Goal: Information Seeking & Learning: Learn about a topic

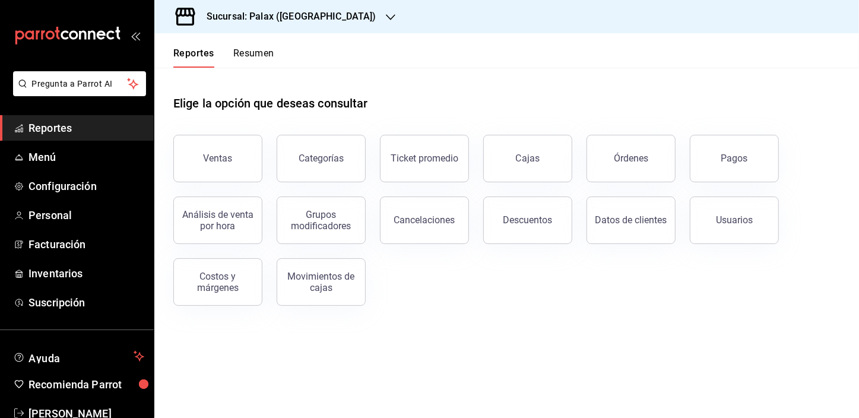
click at [245, 166] on button "Ventas" at bounding box center [217, 158] width 89 height 47
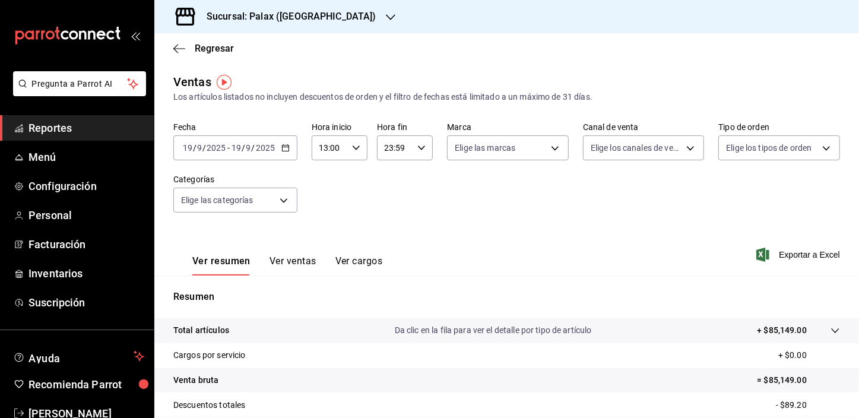
click at [284, 142] on div "[DATE] [DATE] - [DATE] [DATE]" at bounding box center [235, 147] width 124 height 25
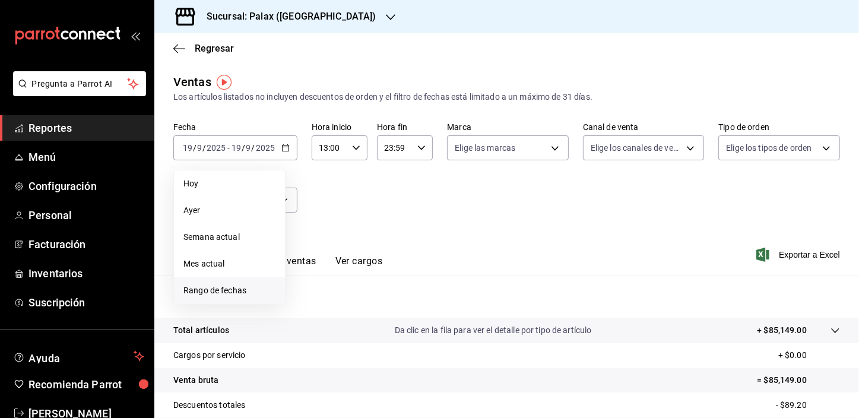
click at [217, 289] on span "Rango de fechas" at bounding box center [229, 290] width 92 height 12
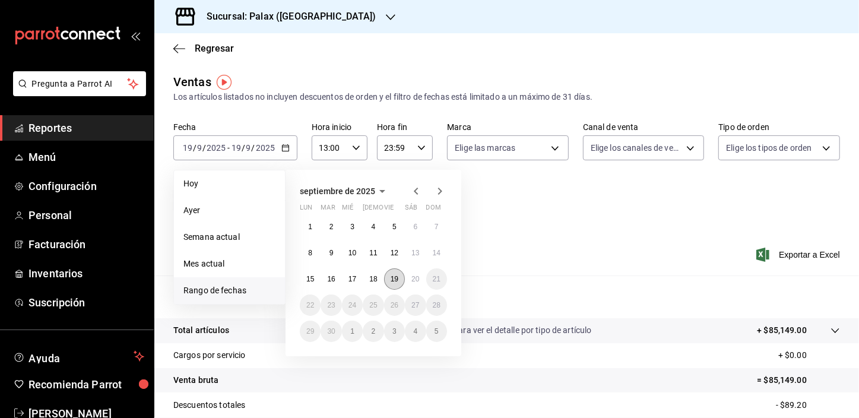
click at [395, 280] on abbr "19" at bounding box center [395, 279] width 8 height 8
click at [407, 281] on button "20" at bounding box center [415, 278] width 21 height 21
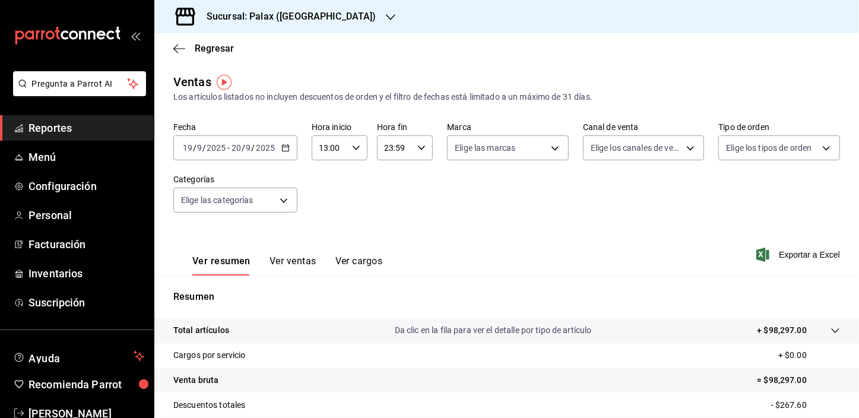
click at [358, 150] on div "13:00 Hora inicio" at bounding box center [340, 147] width 56 height 25
drag, startPoint x: 323, startPoint y: 249, endPoint x: 406, endPoint y: 252, distance: 82.5
click at [323, 249] on button "23" at bounding box center [324, 245] width 23 height 24
type input "23:00"
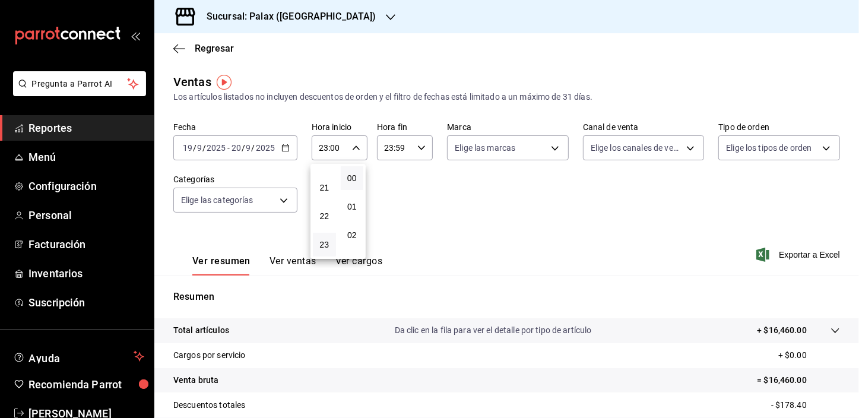
click at [297, 261] on div at bounding box center [429, 209] width 859 height 418
click at [279, 197] on body "Pregunta a Parrot AI Reportes Menú Configuración Personal Facturación Inventari…" at bounding box center [429, 209] width 859 height 418
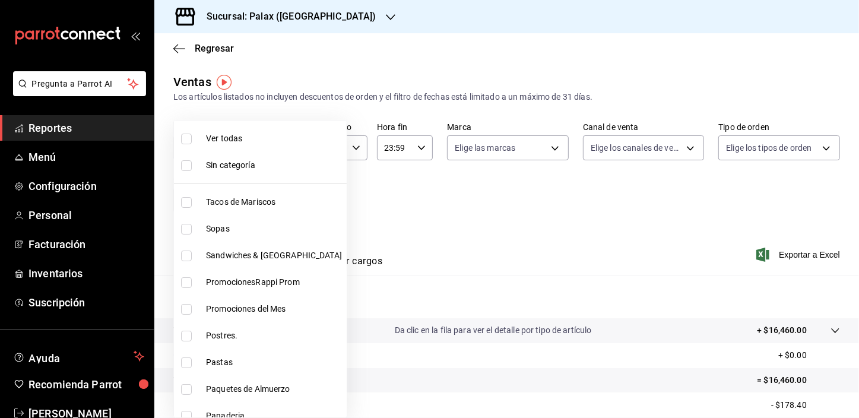
drag, startPoint x: 389, startPoint y: 226, endPoint x: 374, endPoint y: 239, distance: 19.8
click at [389, 226] on div at bounding box center [429, 209] width 859 height 418
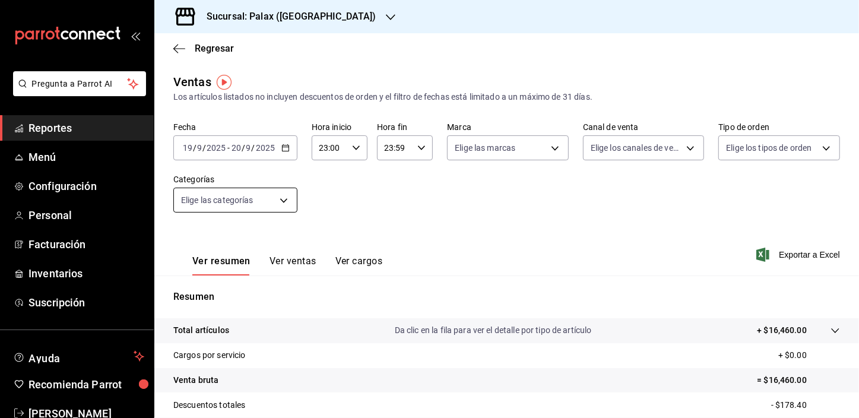
drag, startPoint x: 304, startPoint y: 259, endPoint x: 288, endPoint y: 208, distance: 54.2
click at [304, 261] on button "Ver ventas" at bounding box center [292, 265] width 47 height 20
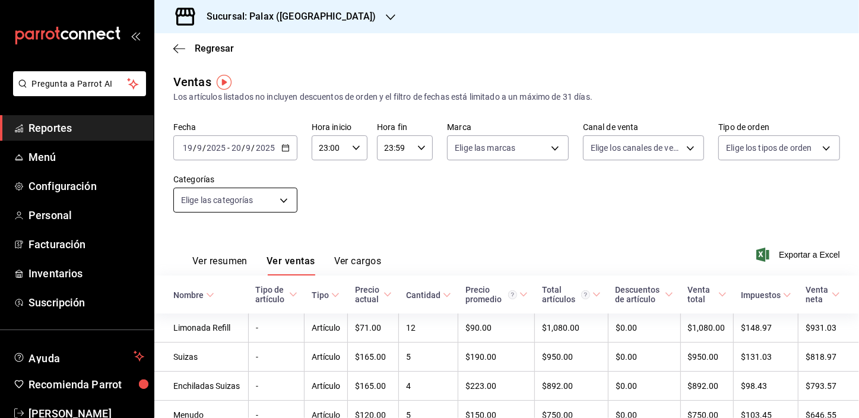
click at [285, 204] on body "Pregunta a Parrot AI Reportes Menú Configuración Personal Facturación Inventari…" at bounding box center [429, 209] width 859 height 418
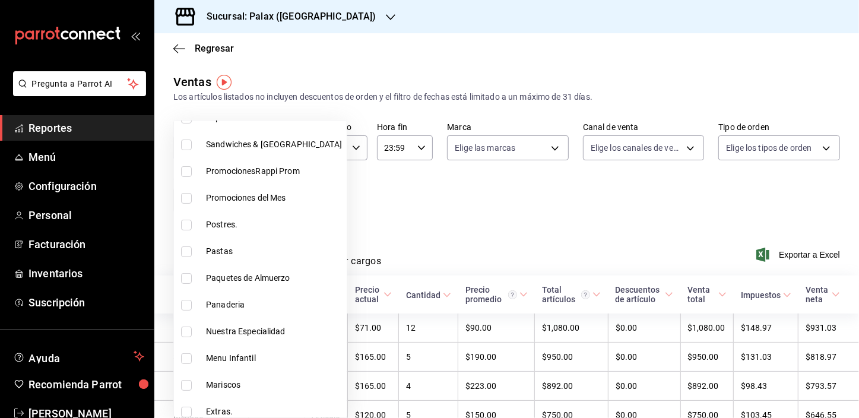
scroll to position [161, 0]
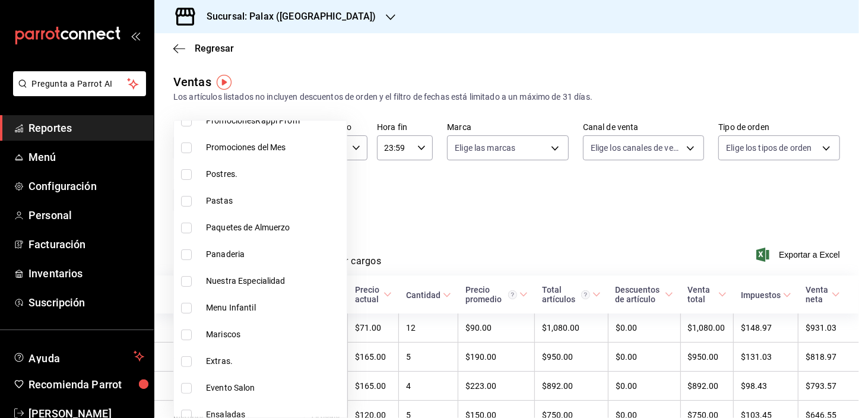
click at [218, 178] on span "Postres." at bounding box center [274, 174] width 136 height 12
type input "5f074bd3-619d-4e10-94fa-620713841d38"
checkbox input "true"
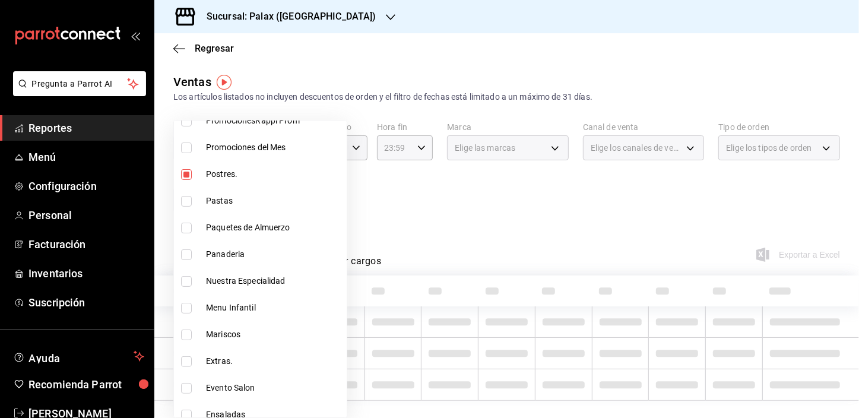
click at [218, 256] on span "Panaderia" at bounding box center [274, 254] width 136 height 12
type input "5f074bd3-619d-4e10-94fa-620713841d38,90d14028-a2c9-4fb8-b762-41d9ea373592"
checkbox input "true"
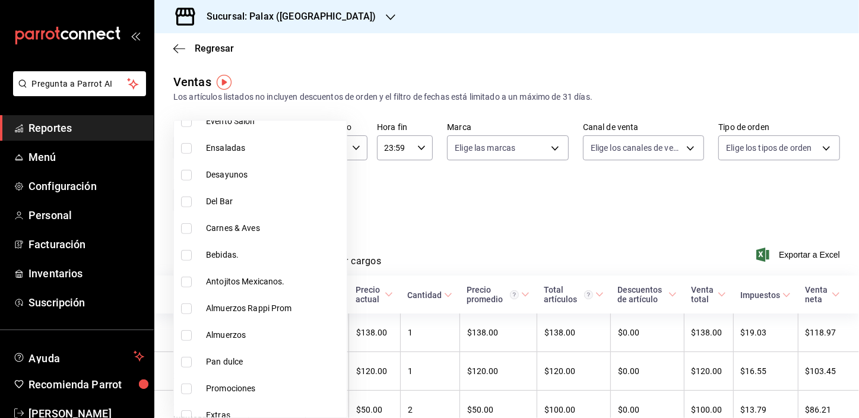
scroll to position [431, 0]
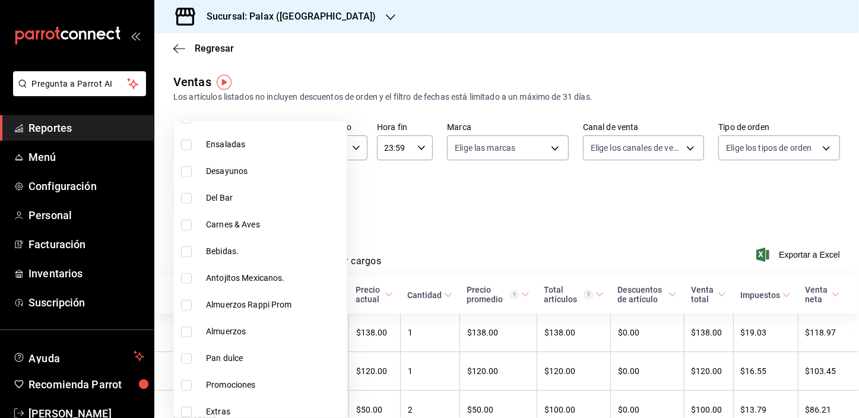
click at [243, 363] on span "Pan dulce" at bounding box center [274, 358] width 136 height 12
type input "5f074bd3-619d-4e10-94fa-620713841d38,90d14028-a2c9-4fb8-b762-41d9ea373592,a0032…"
checkbox input "true"
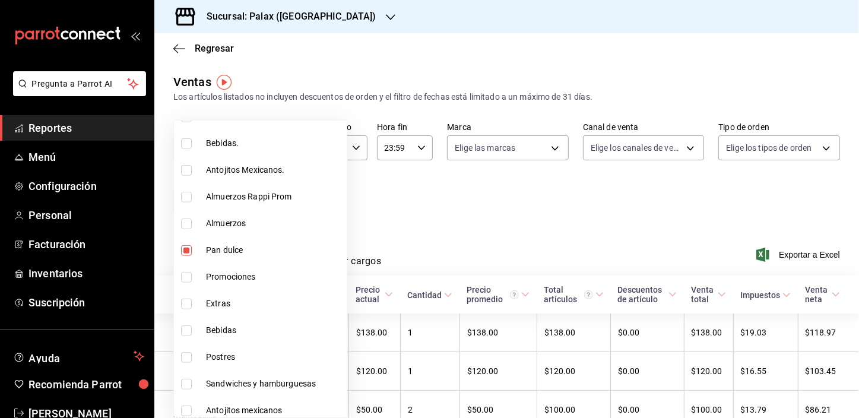
click at [227, 356] on span "Postres" at bounding box center [274, 357] width 136 height 12
type input "5f074bd3-619d-4e10-94fa-620713841d38,90d14028-a2c9-4fb8-b762-41d9ea373592,a0032…"
checkbox input "true"
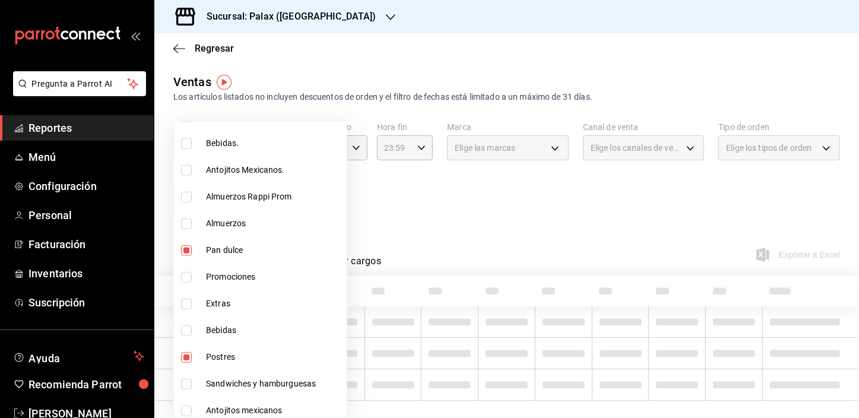
click at [446, 248] on div at bounding box center [429, 209] width 859 height 418
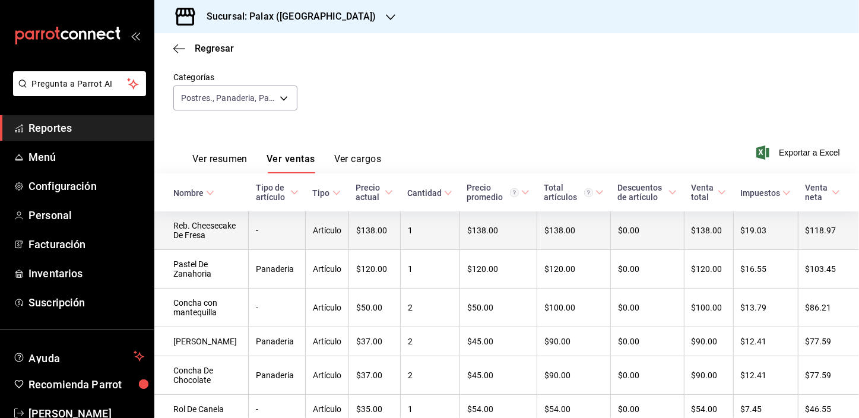
scroll to position [107, 0]
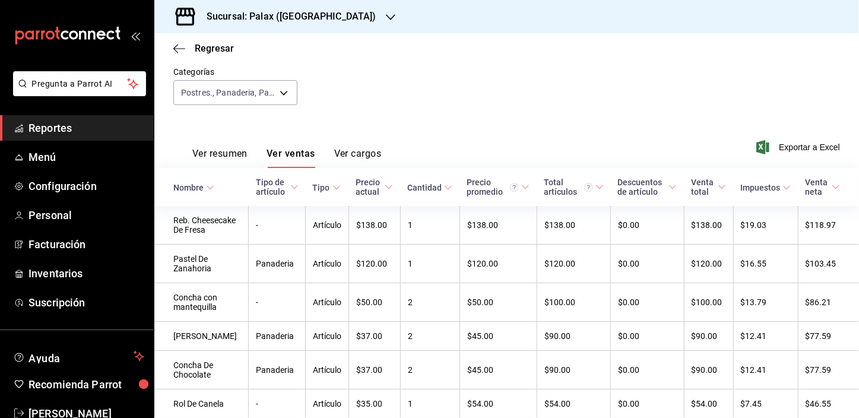
click at [202, 187] on div "Nombre" at bounding box center [188, 187] width 30 height 9
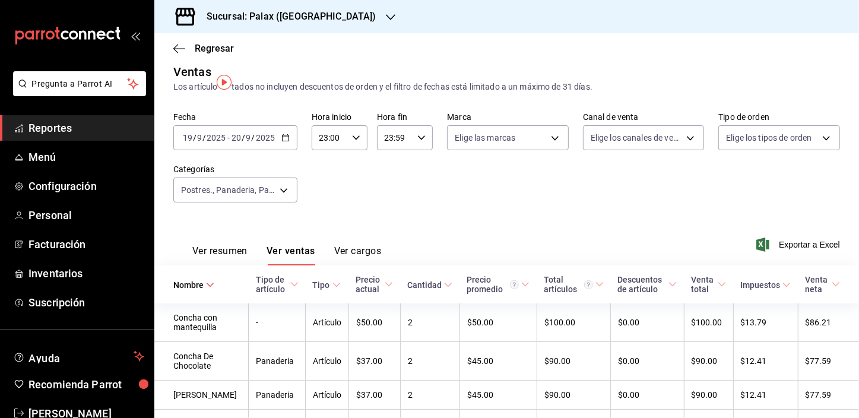
scroll to position [0, 0]
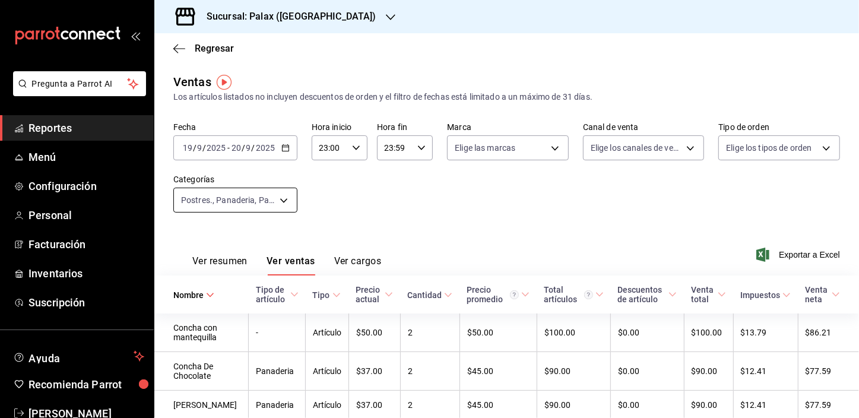
click at [277, 198] on body "Pregunta a Parrot AI Reportes Menú Configuración Personal Facturación Inventari…" at bounding box center [429, 209] width 859 height 418
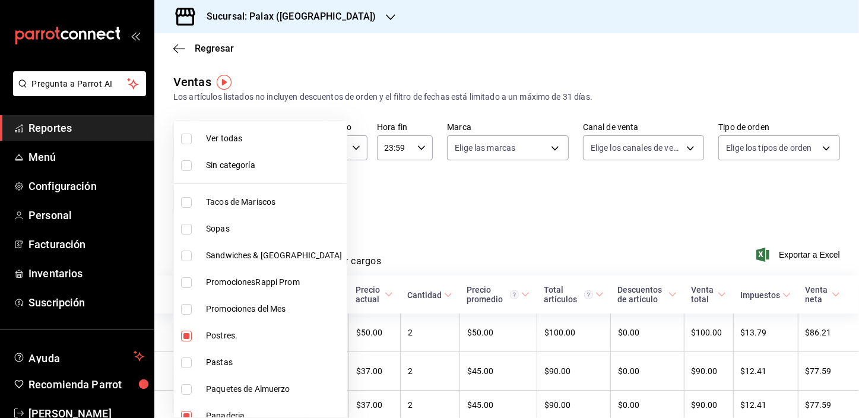
click at [235, 148] on li "Ver todas" at bounding box center [260, 138] width 173 height 27
type input "7fa229bc-c9d3-4dba-9758-ee0117d8b32c,874e04fd-13f0-4277-bc95-ee84bfec7f9b,7d801…"
checkbox input "true"
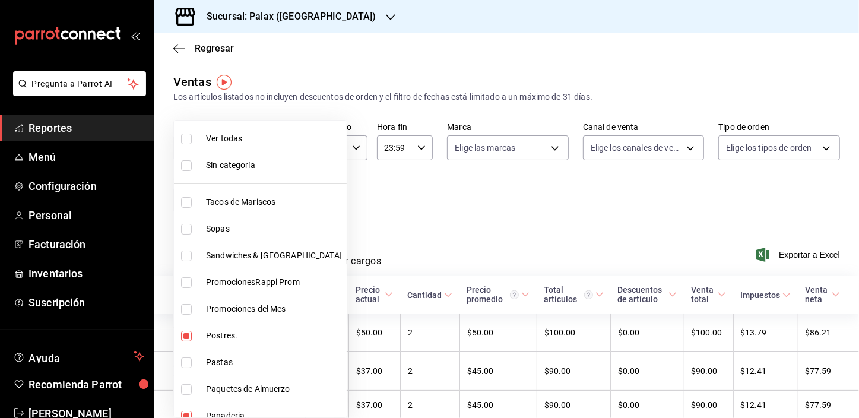
checkbox input "true"
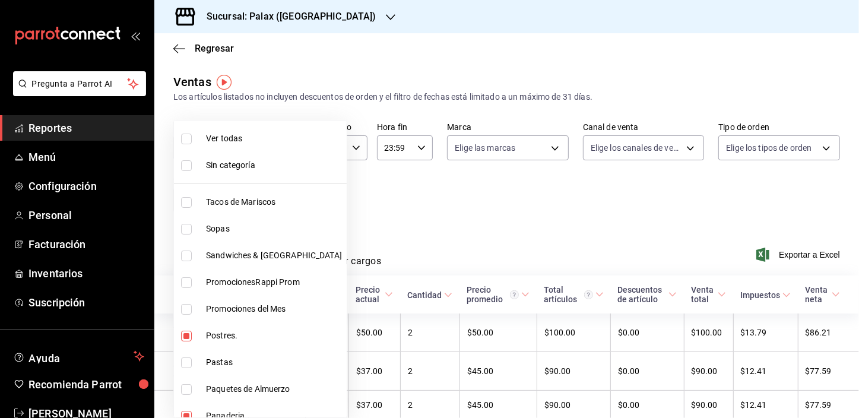
checkbox input "true"
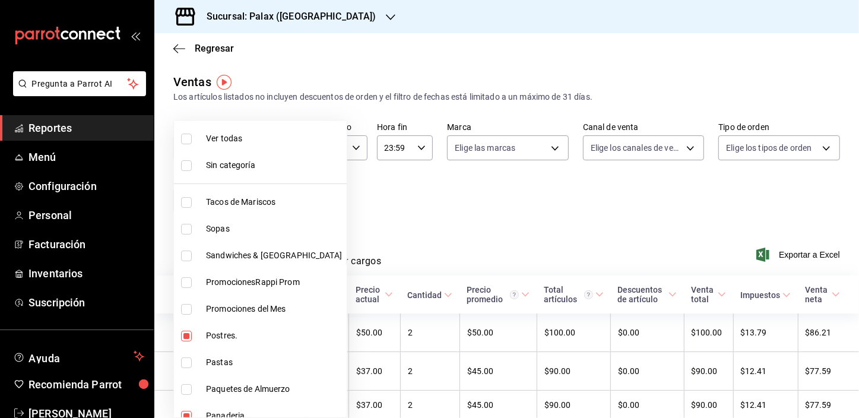
checkbox input "true"
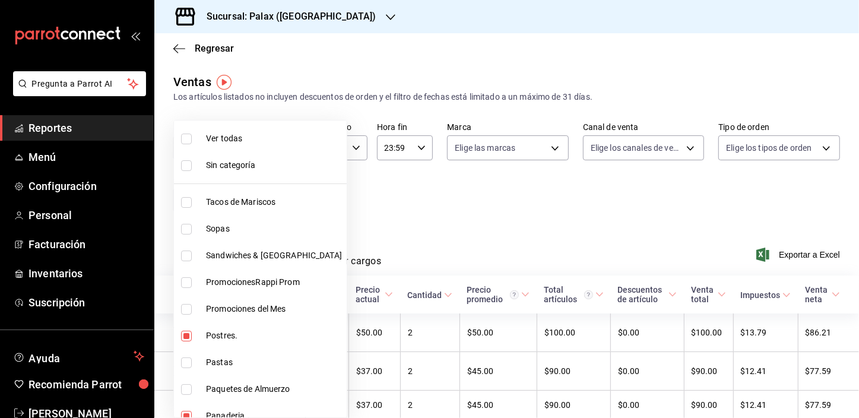
checkbox input "true"
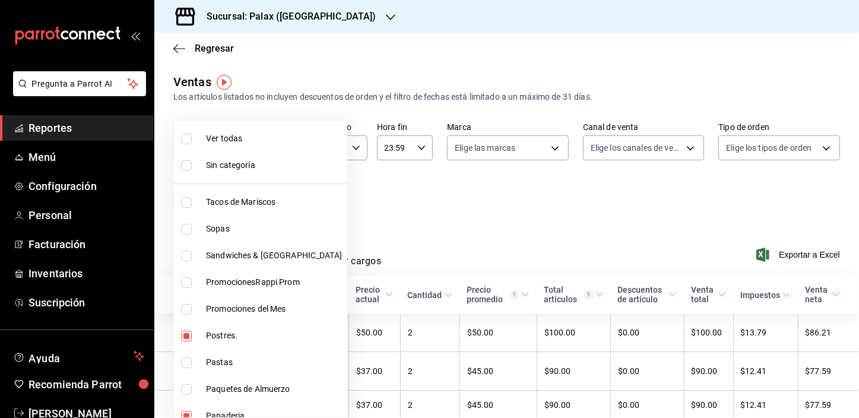
checkbox input "true"
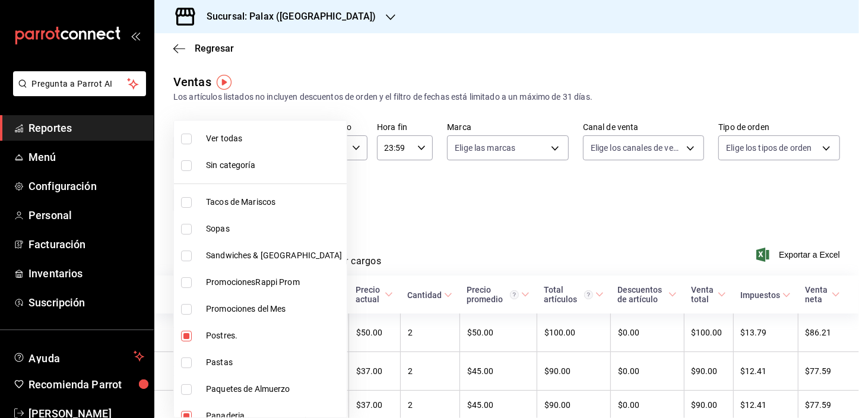
checkbox input "true"
click at [234, 144] on span "Ver todas" at bounding box center [274, 138] width 136 height 12
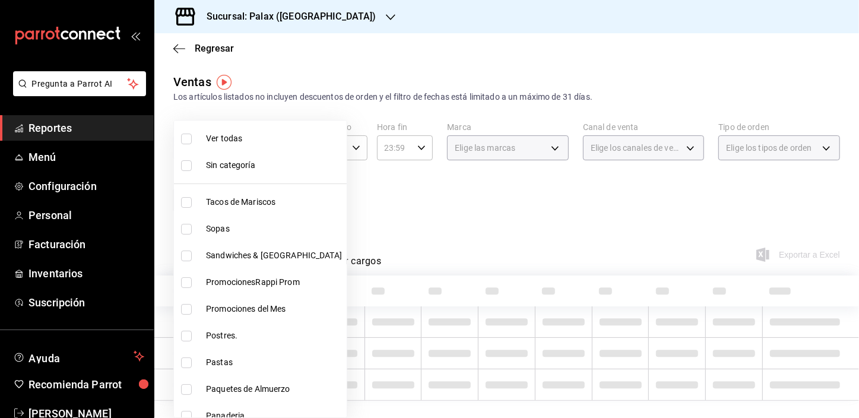
checkbox input "false"
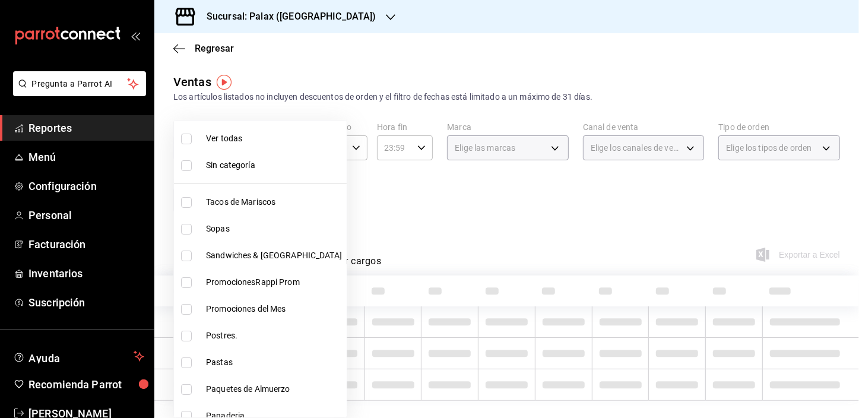
checkbox input "false"
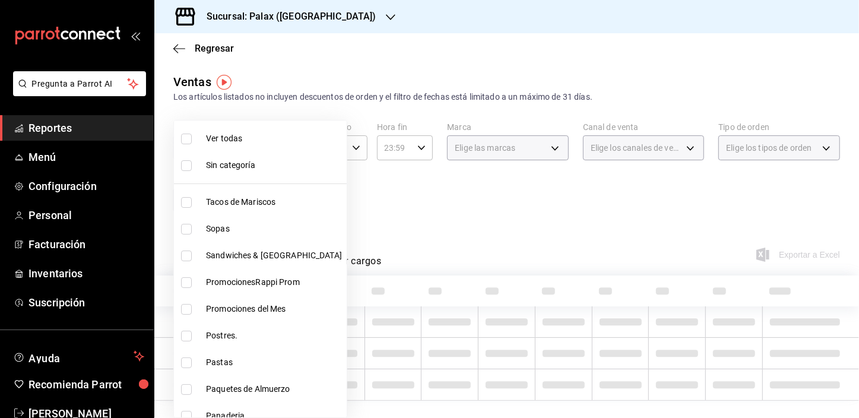
checkbox input "false"
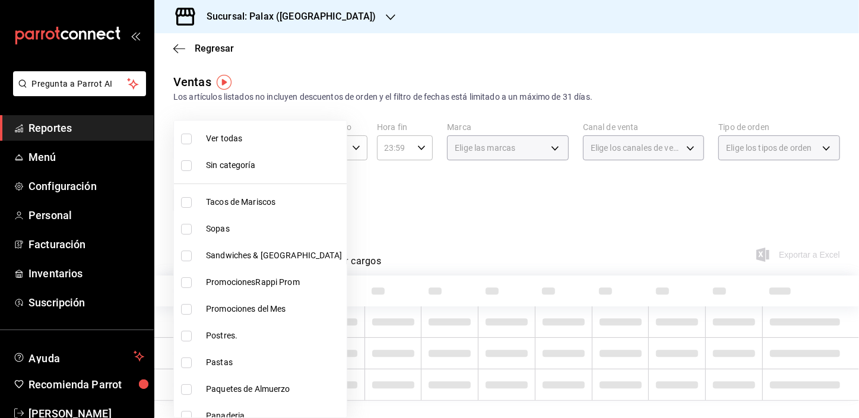
checkbox input "false"
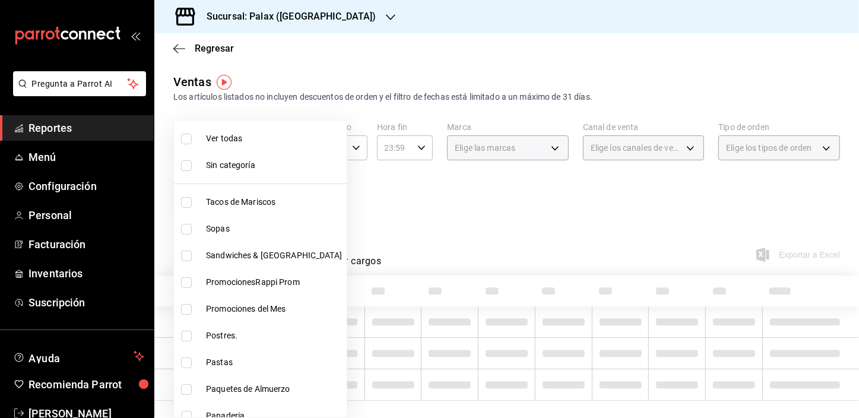
checkbox input "false"
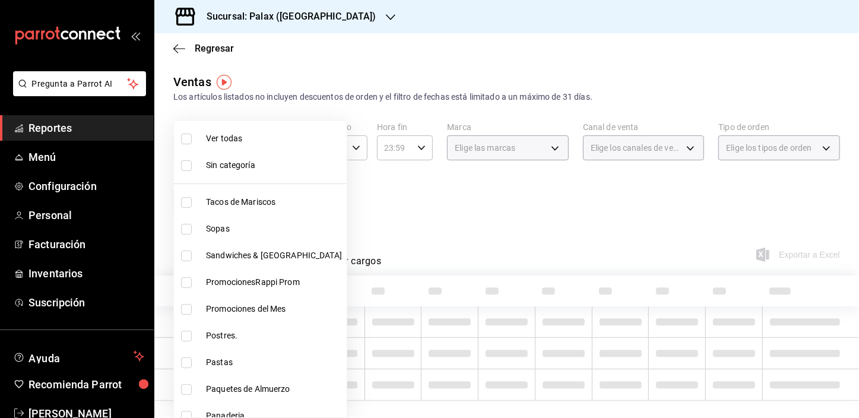
checkbox input "false"
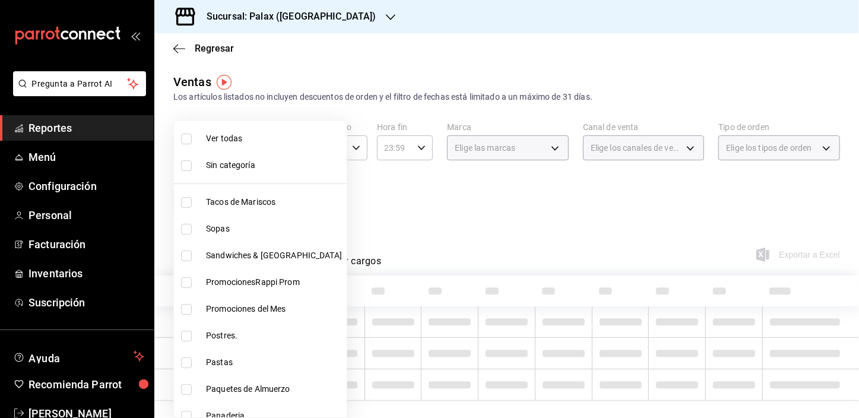
checkbox input "false"
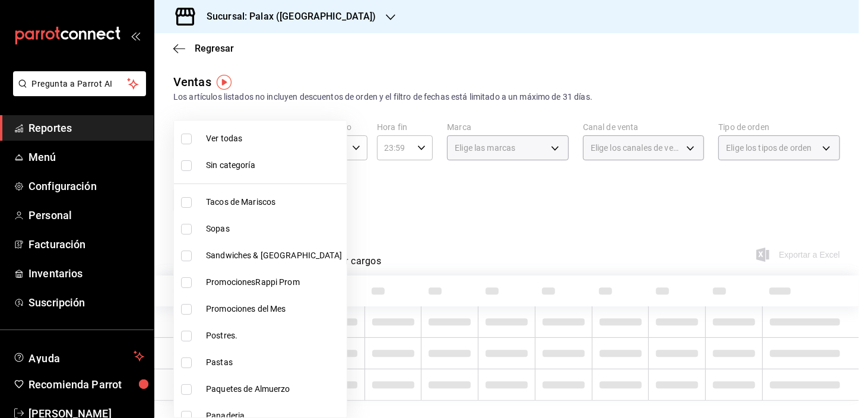
checkbox input "false"
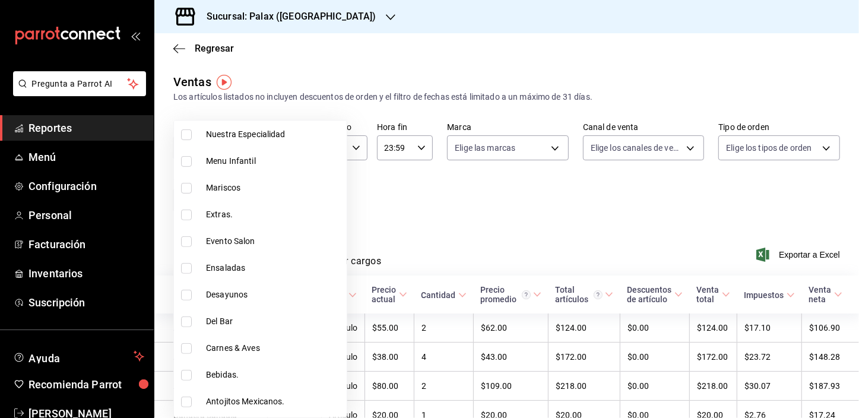
scroll to position [323, 0]
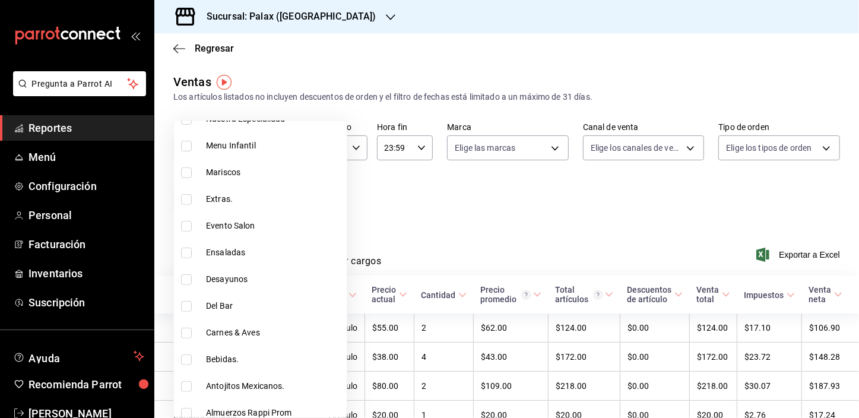
click at [214, 302] on span "Del Bar" at bounding box center [274, 306] width 136 height 12
type input "e5fa14e2-c7bb-4afd-b0cf-6d1a2447c4a1"
checkbox input "true"
click at [223, 363] on span "Bebidas." at bounding box center [274, 359] width 136 height 12
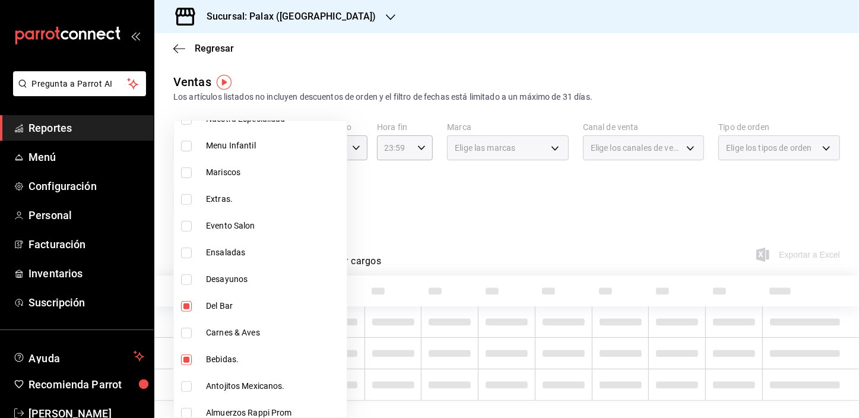
type input "e5fa14e2-c7bb-4afd-b0cf-6d1a2447c4a1,4b82141e-e12f-4992-9202-ab169af21a46"
checkbox input "true"
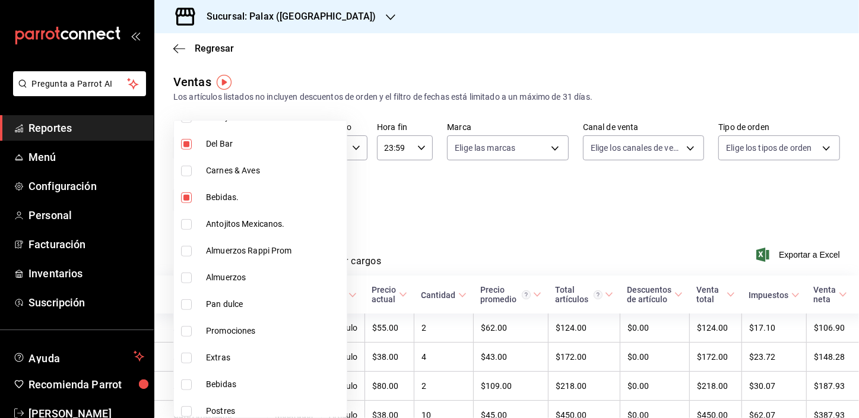
scroll to position [539, 0]
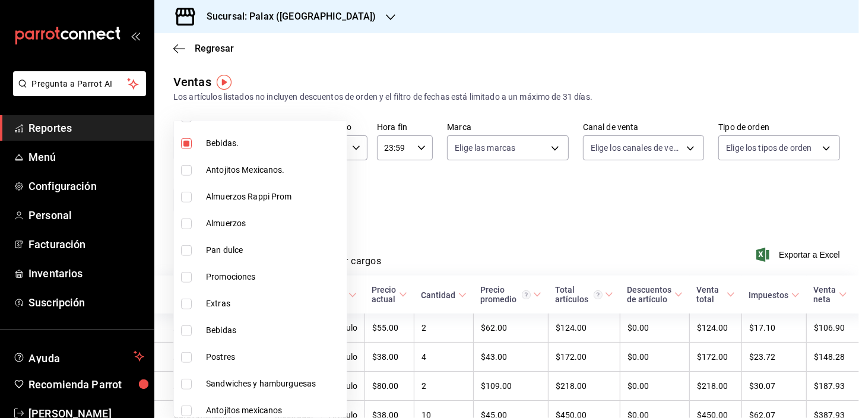
click at [224, 335] on span "Bebidas" at bounding box center [274, 330] width 136 height 12
type input "e5fa14e2-c7bb-4afd-b0cf-6d1a2447c4a1,4b82141e-e12f-4992-9202-ab169af21a46,298ad…"
checkbox input "true"
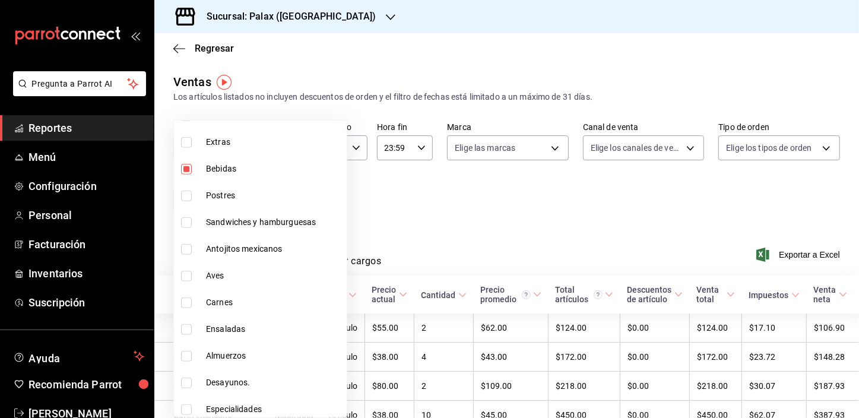
scroll to position [706, 0]
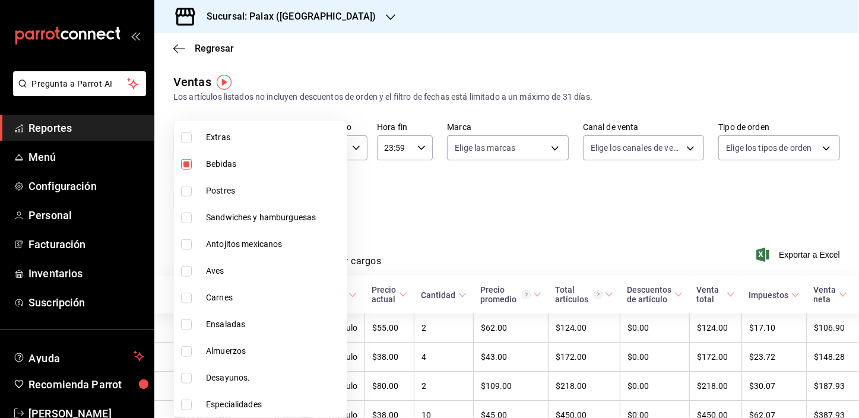
click at [417, 233] on div at bounding box center [429, 209] width 859 height 418
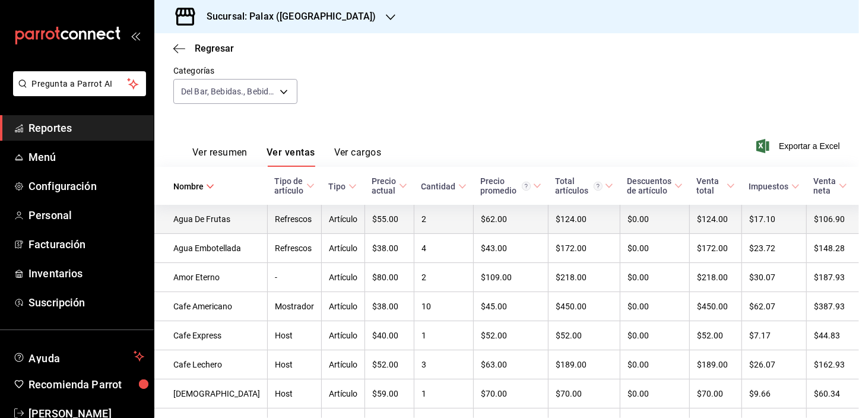
scroll to position [77, 0]
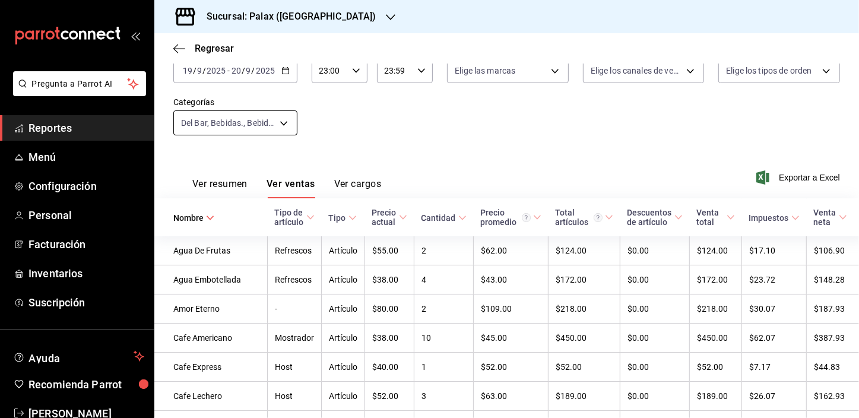
click at [283, 125] on body "Pregunta a Parrot AI Reportes Menú Configuración Personal Facturación Inventari…" at bounding box center [429, 209] width 859 height 418
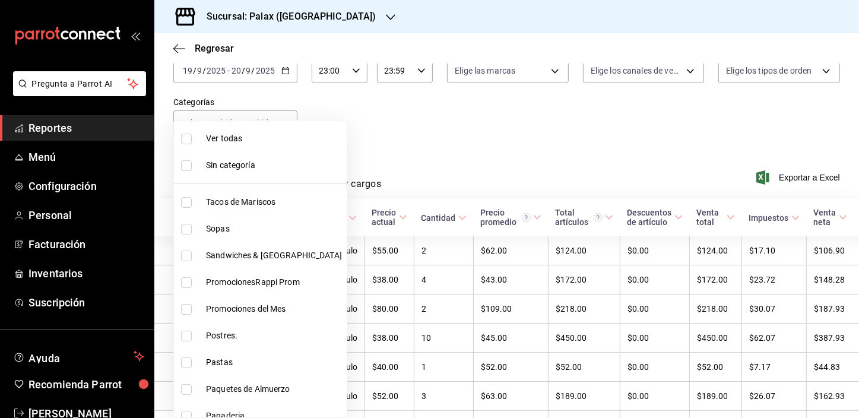
click at [226, 134] on span "Ver todas" at bounding box center [274, 138] width 136 height 12
type input "7fa229bc-c9d3-4dba-9758-ee0117d8b32c,874e04fd-13f0-4277-bc95-ee84bfec7f9b,7d801…"
checkbox input "true"
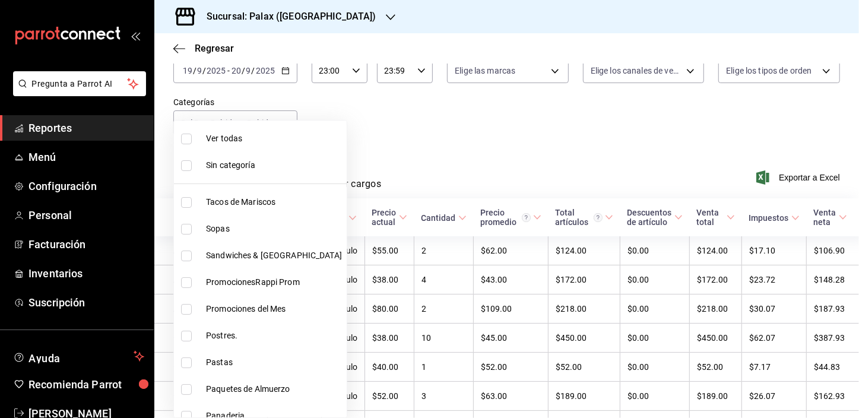
checkbox input "true"
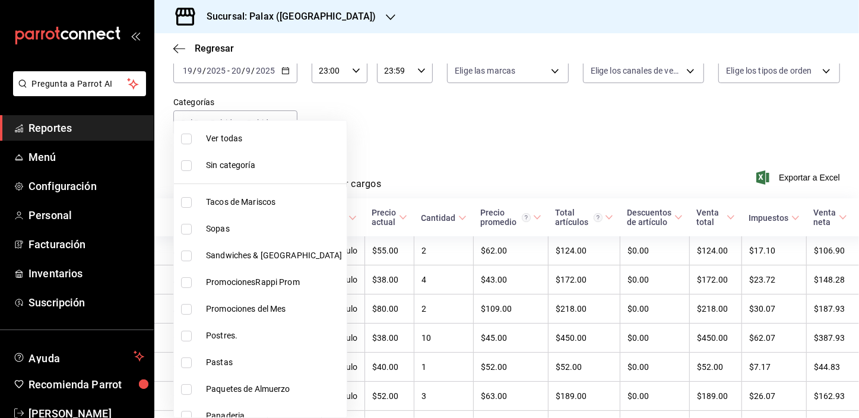
checkbox input "true"
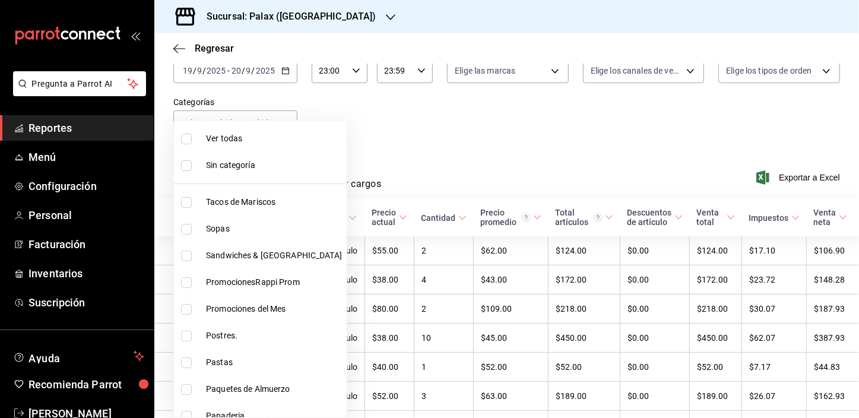
checkbox input "true"
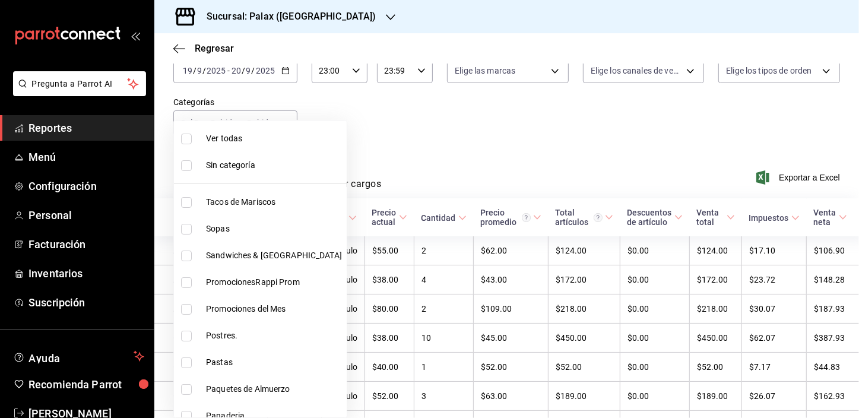
checkbox input "true"
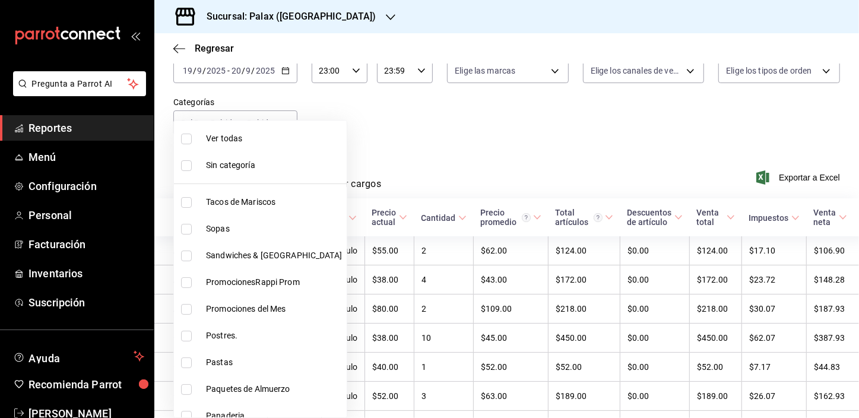
checkbox input "true"
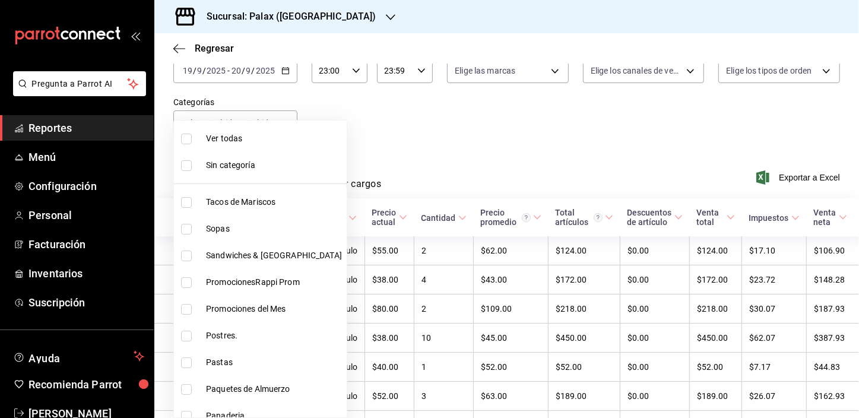
checkbox input "true"
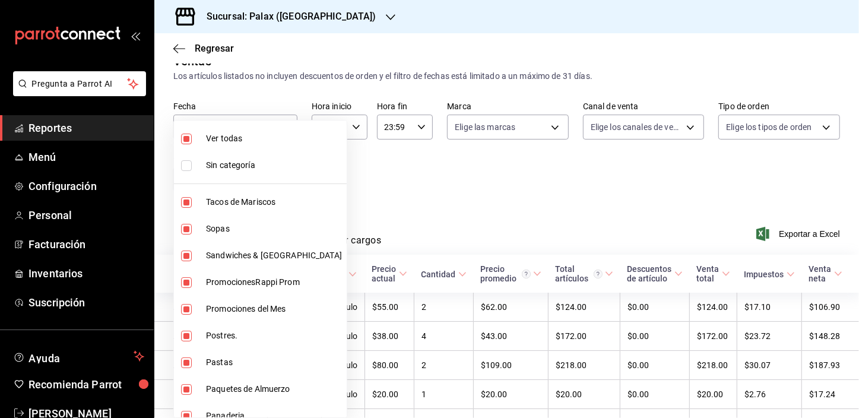
scroll to position [77, 0]
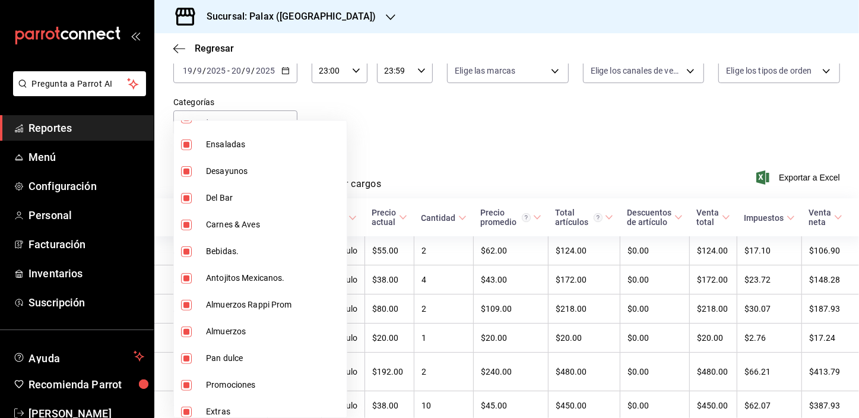
drag, startPoint x: 475, startPoint y: 150, endPoint x: 440, endPoint y: 203, distance: 63.5
click at [475, 151] on div at bounding box center [429, 209] width 859 height 418
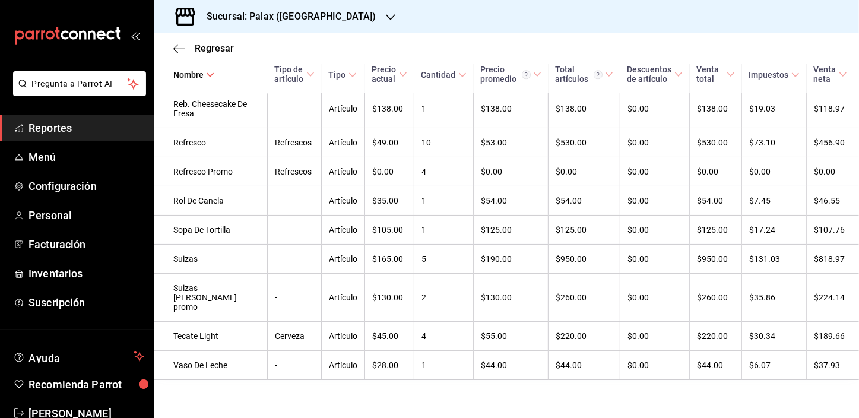
scroll to position [2104, 0]
